Goal: Information Seeking & Learning: Find specific fact

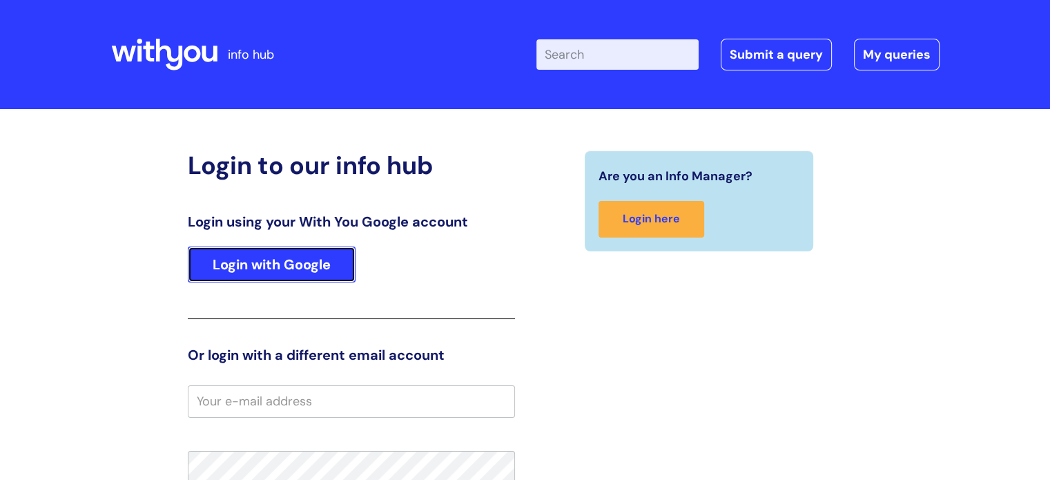
click at [322, 276] on link "Login with Google" at bounding box center [272, 264] width 168 height 36
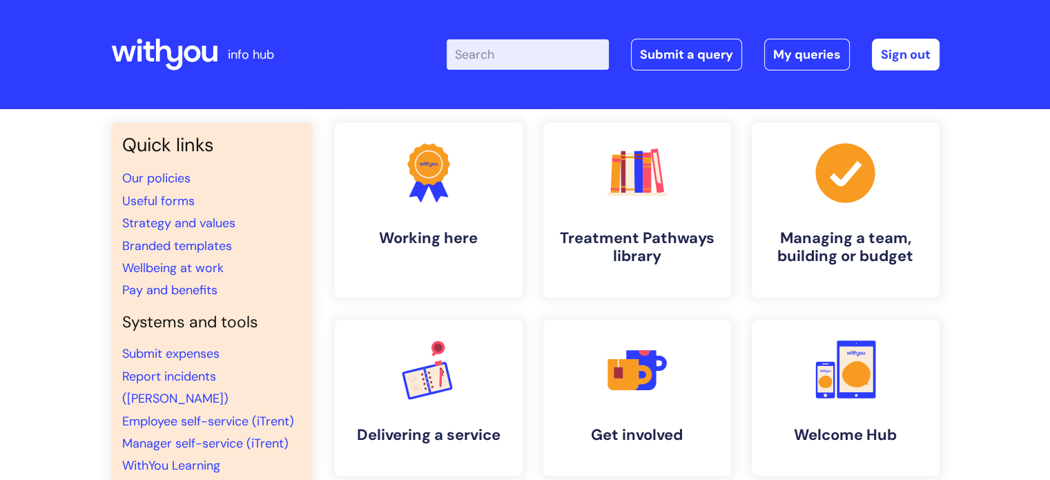
click at [548, 66] on input "Enter your search term here..." at bounding box center [527, 54] width 162 height 30
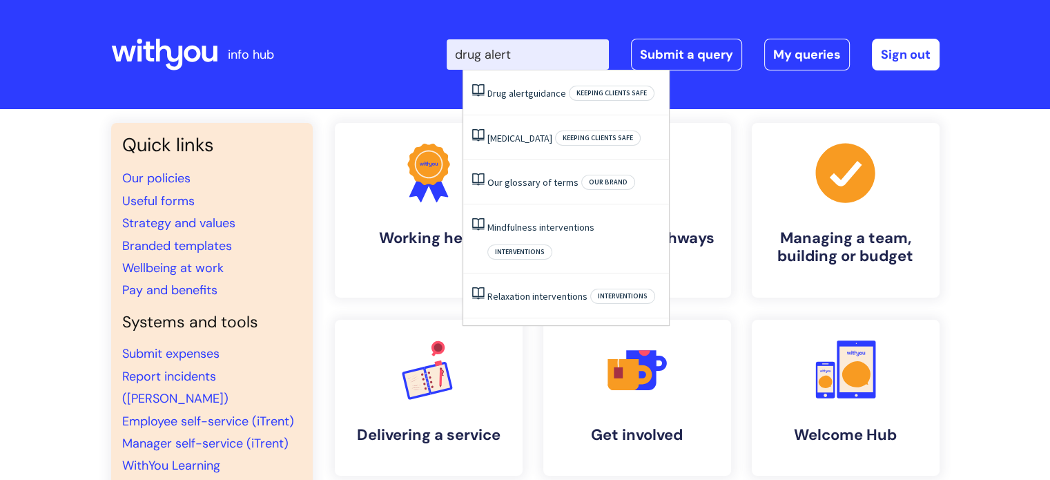
type input "drug alert"
click button "Search" at bounding box center [0, 0] width 0 height 0
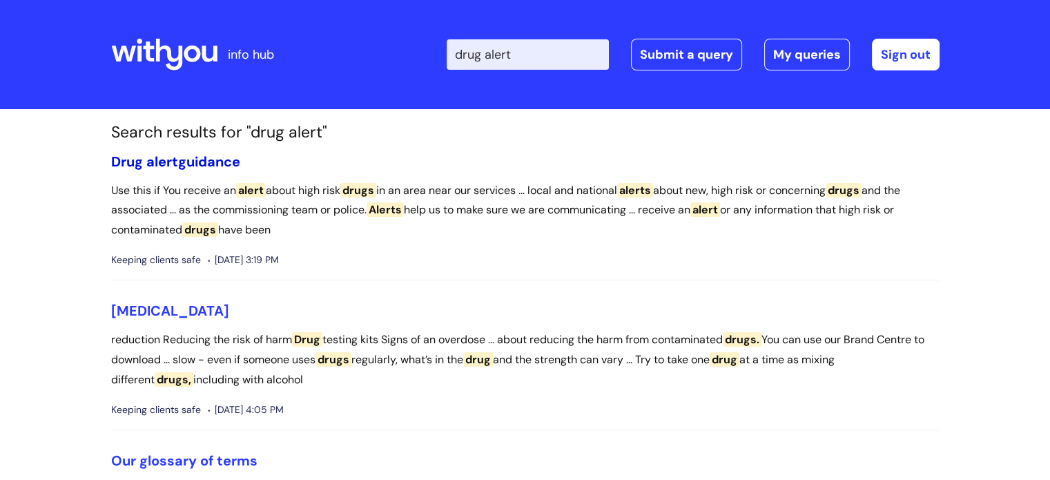
click at [215, 159] on link "Drug alert guidance" at bounding box center [175, 161] width 129 height 18
